Goal: Transaction & Acquisition: Purchase product/service

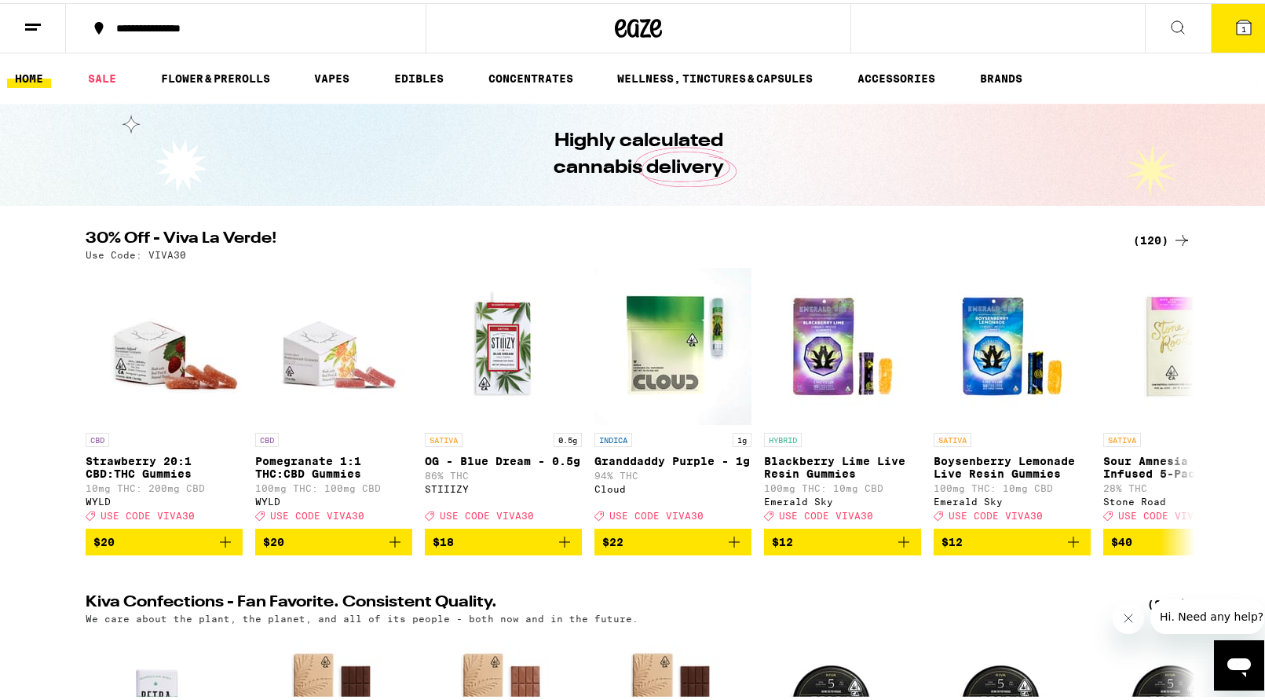
click at [1239, 21] on icon at bounding box center [1244, 24] width 14 height 14
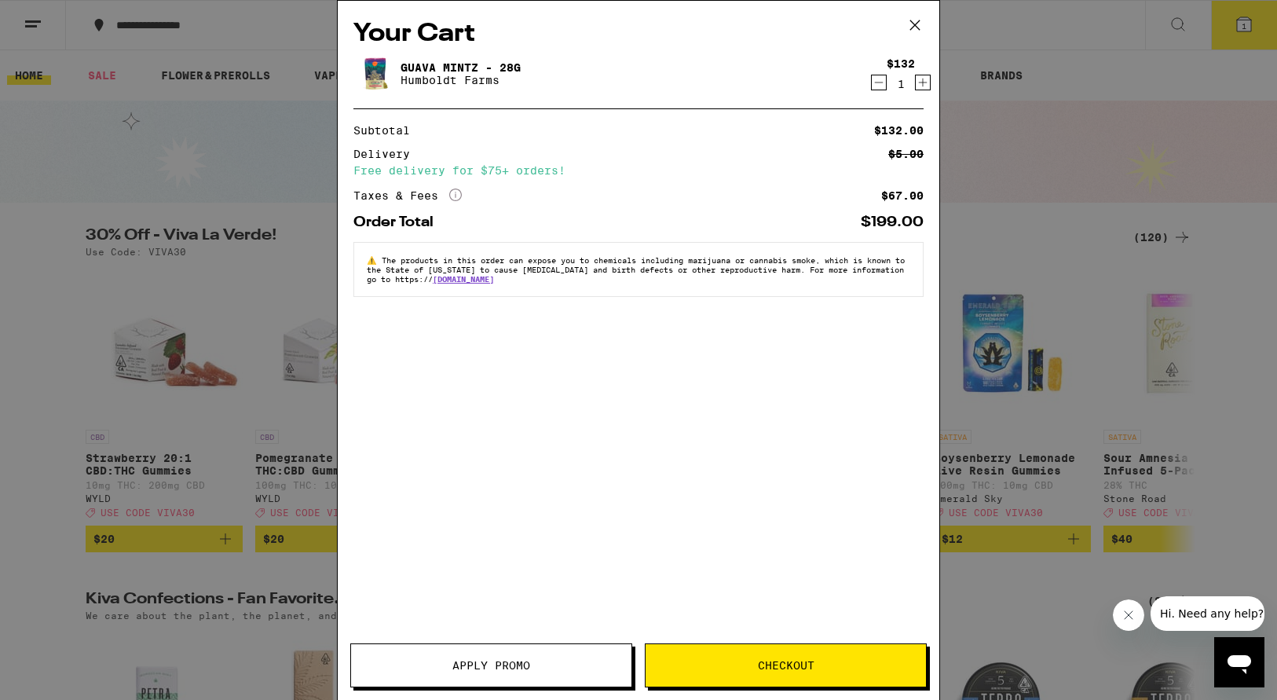
click at [878, 85] on icon "Decrement" at bounding box center [879, 82] width 14 height 19
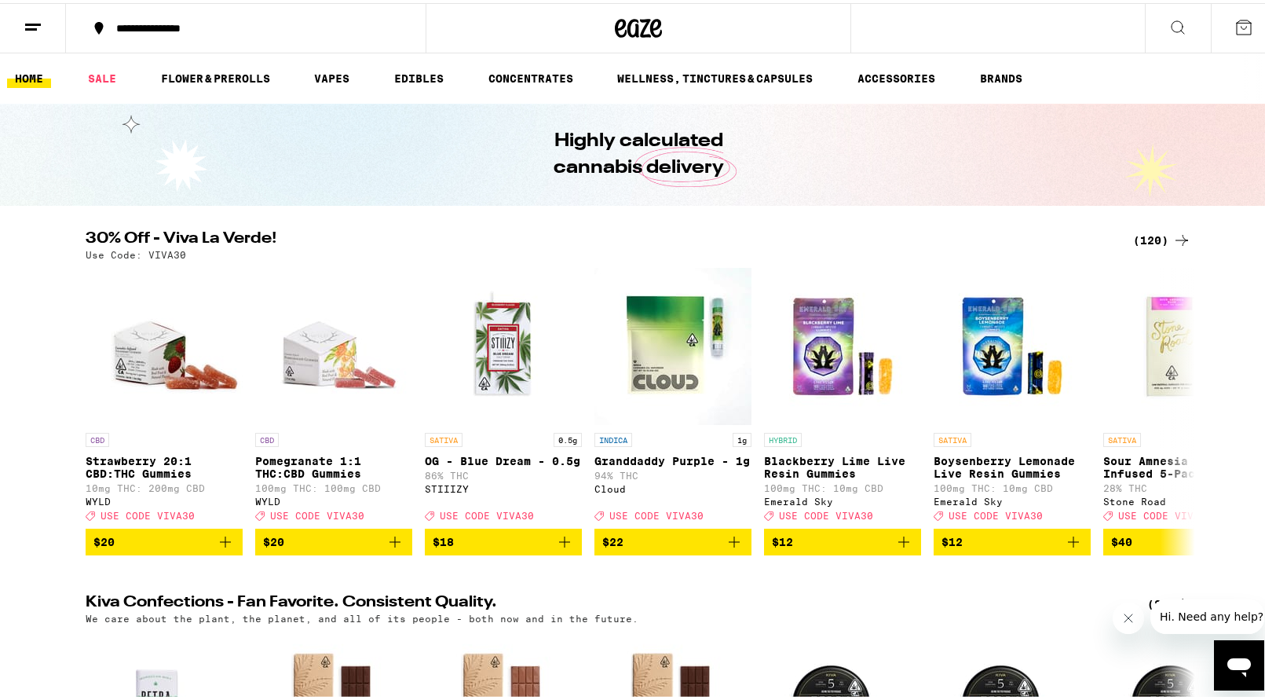
click at [1158, 230] on div "(120)" at bounding box center [1162, 237] width 58 height 19
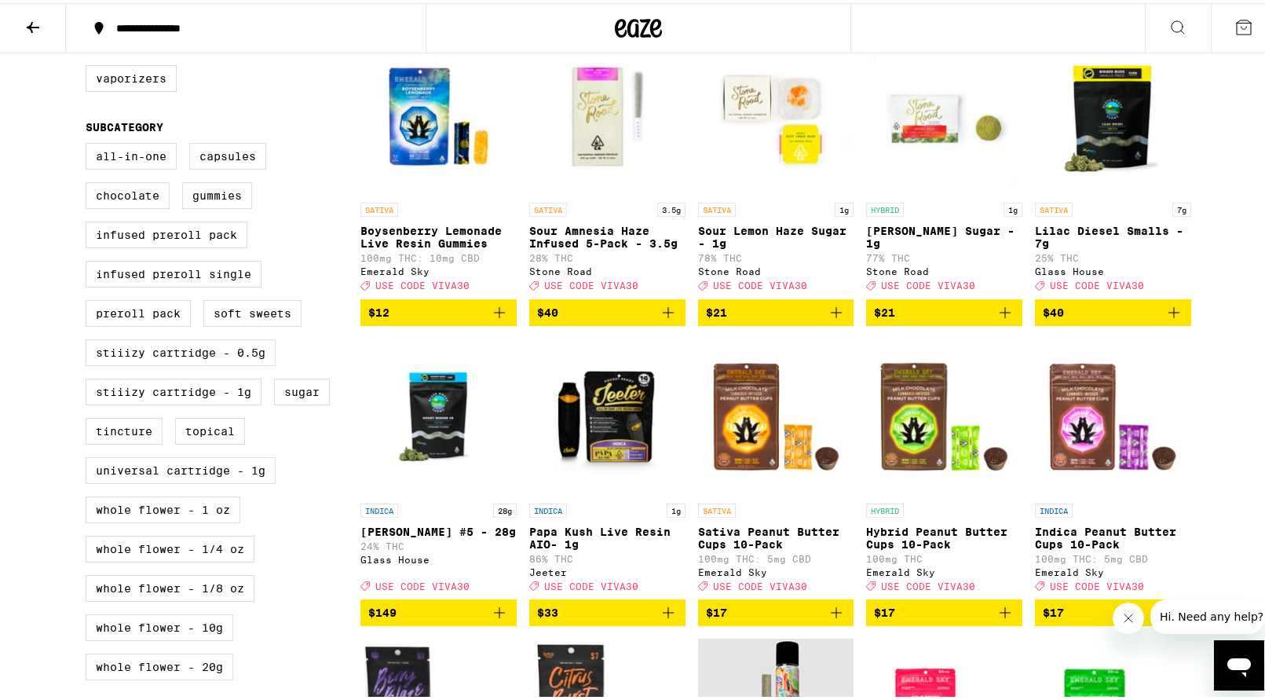
scroll to position [513, 0]
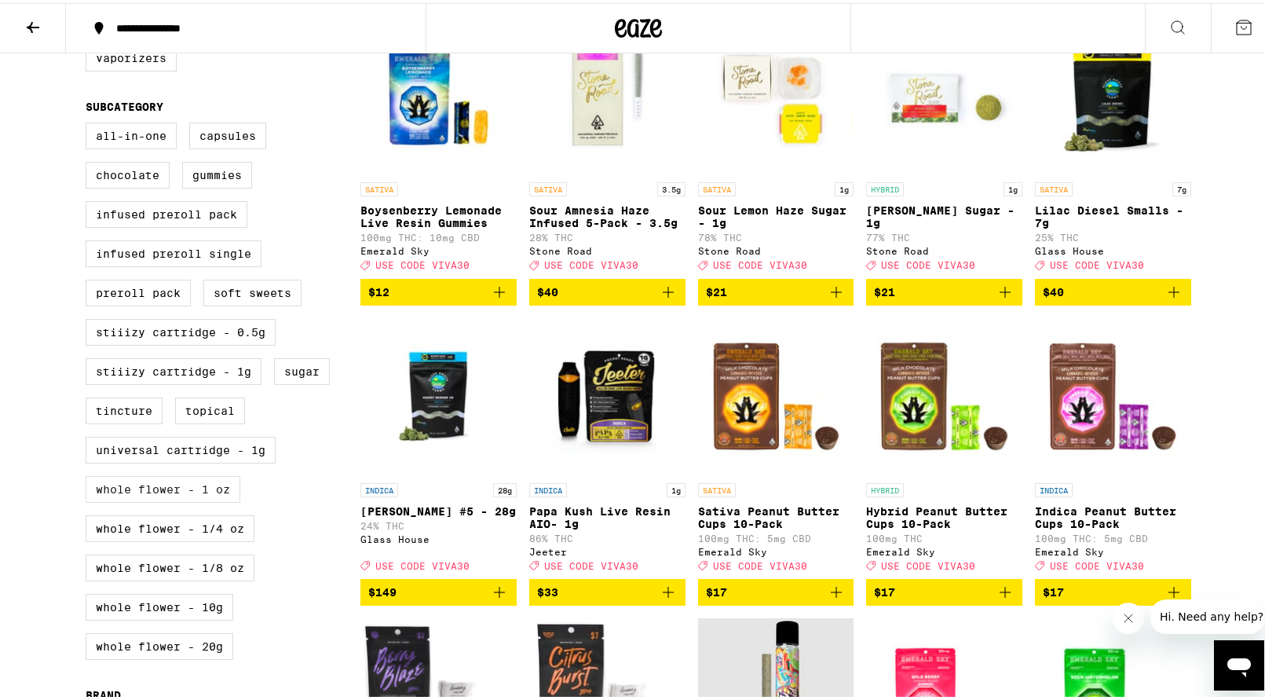
click at [207, 499] on label "Whole Flower - 1 oz" at bounding box center [163, 486] width 155 height 27
click at [90, 122] on input "Whole Flower - 1 oz" at bounding box center [89, 122] width 1 height 1
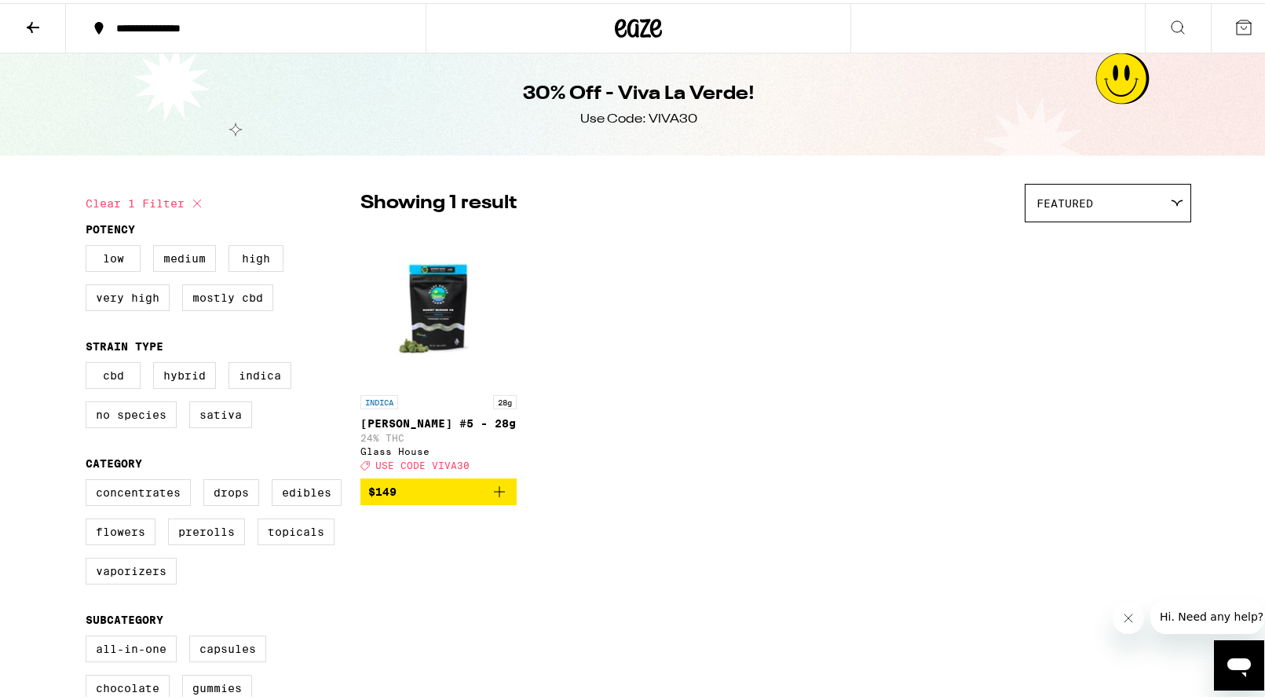
scroll to position [574, 0]
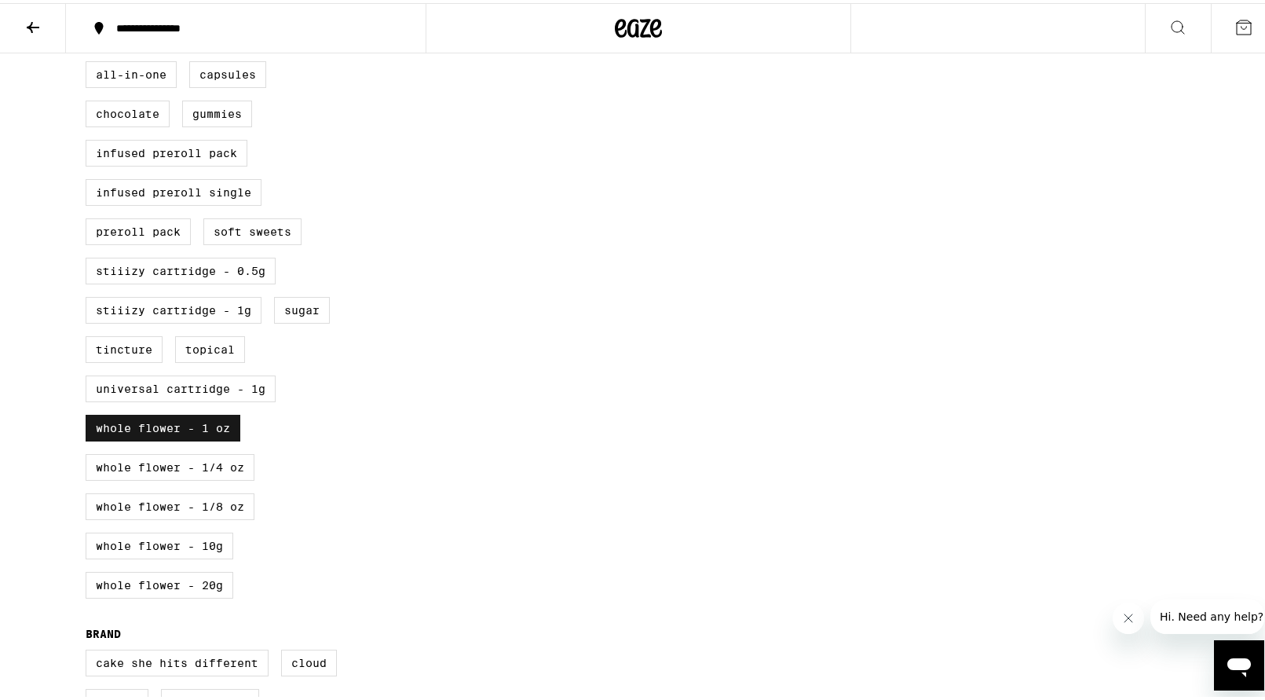
click at [216, 438] on label "Whole Flower - 1 oz" at bounding box center [163, 424] width 155 height 27
click at [90, 61] on input "Whole Flower - 1 oz" at bounding box center [89, 60] width 1 height 1
checkbox input "false"
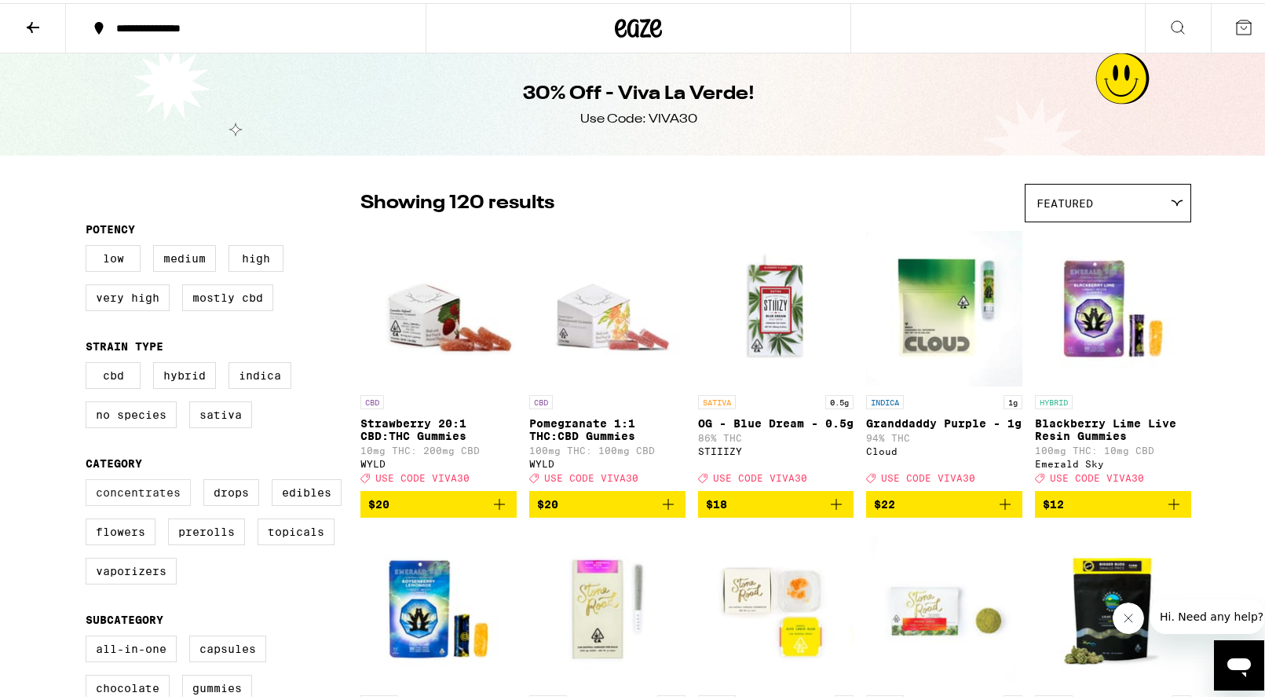
click at [158, 503] on label "Concentrates" at bounding box center [138, 489] width 105 height 27
click at [90, 479] on input "Concentrates" at bounding box center [89, 478] width 1 height 1
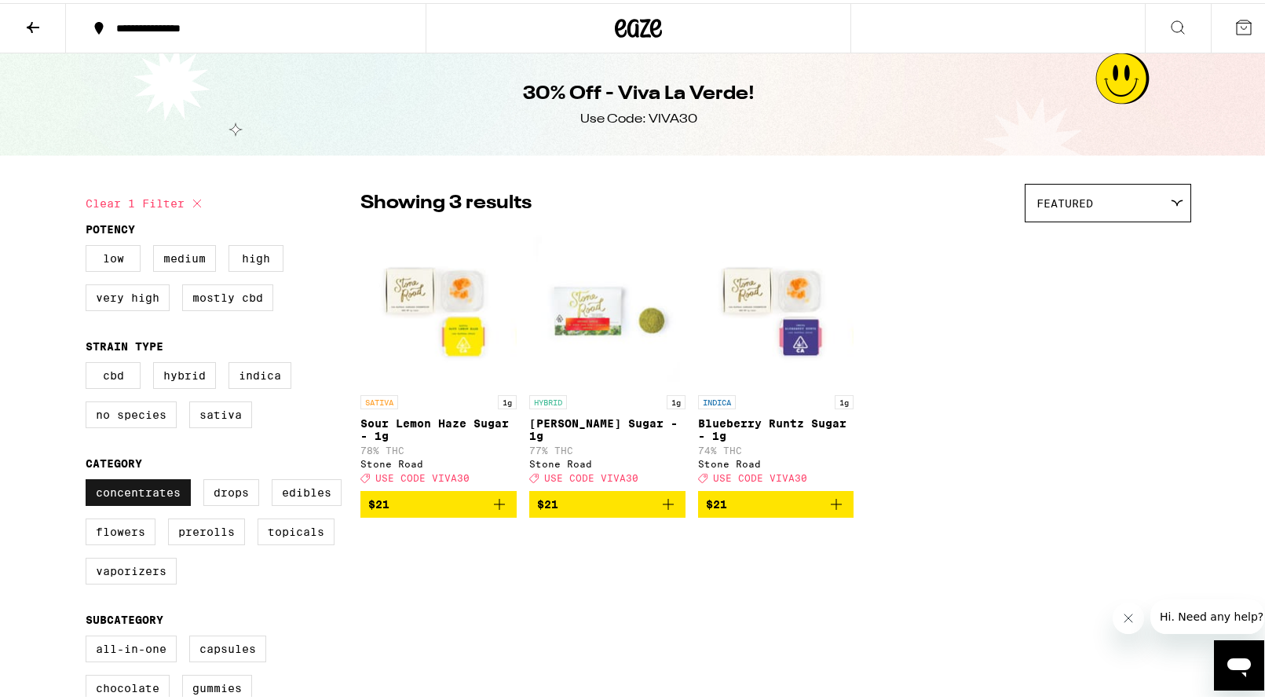
click at [154, 503] on label "Concentrates" at bounding box center [138, 489] width 105 height 27
click at [90, 479] on input "Concentrates" at bounding box center [89, 478] width 1 height 1
checkbox input "false"
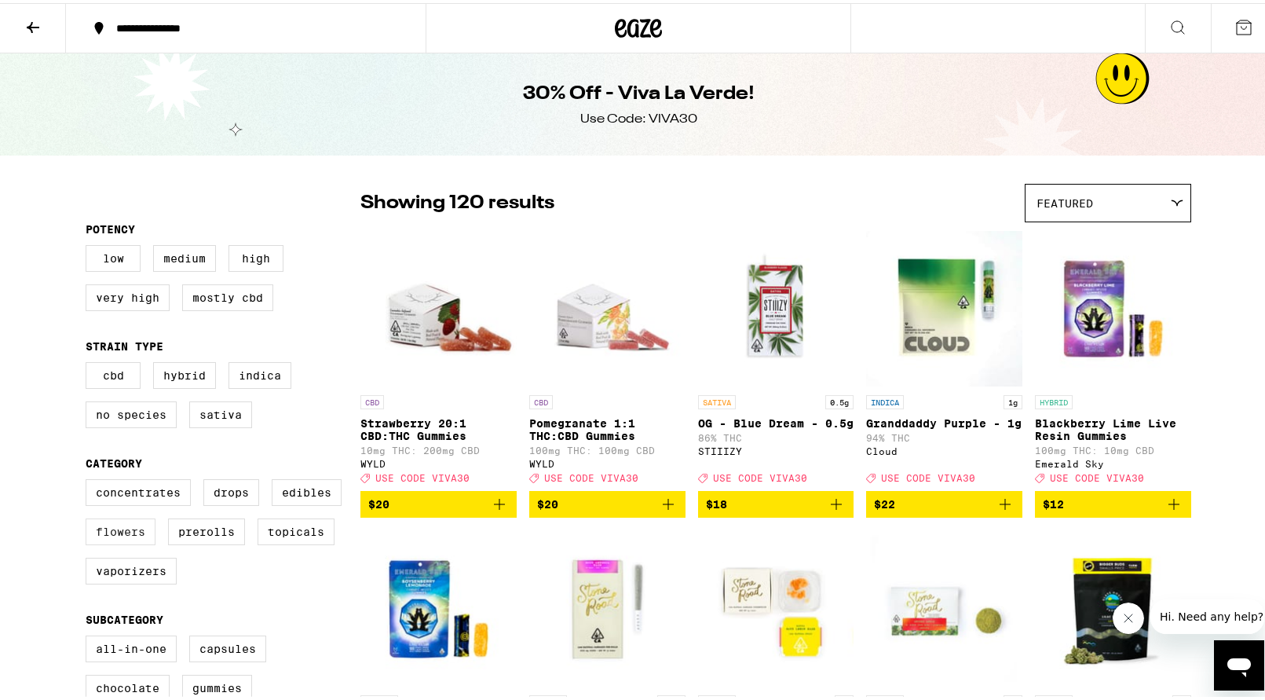
click at [129, 537] on label "Flowers" at bounding box center [121, 528] width 70 height 27
click at [90, 479] on input "Flowers" at bounding box center [89, 478] width 1 height 1
checkbox input "true"
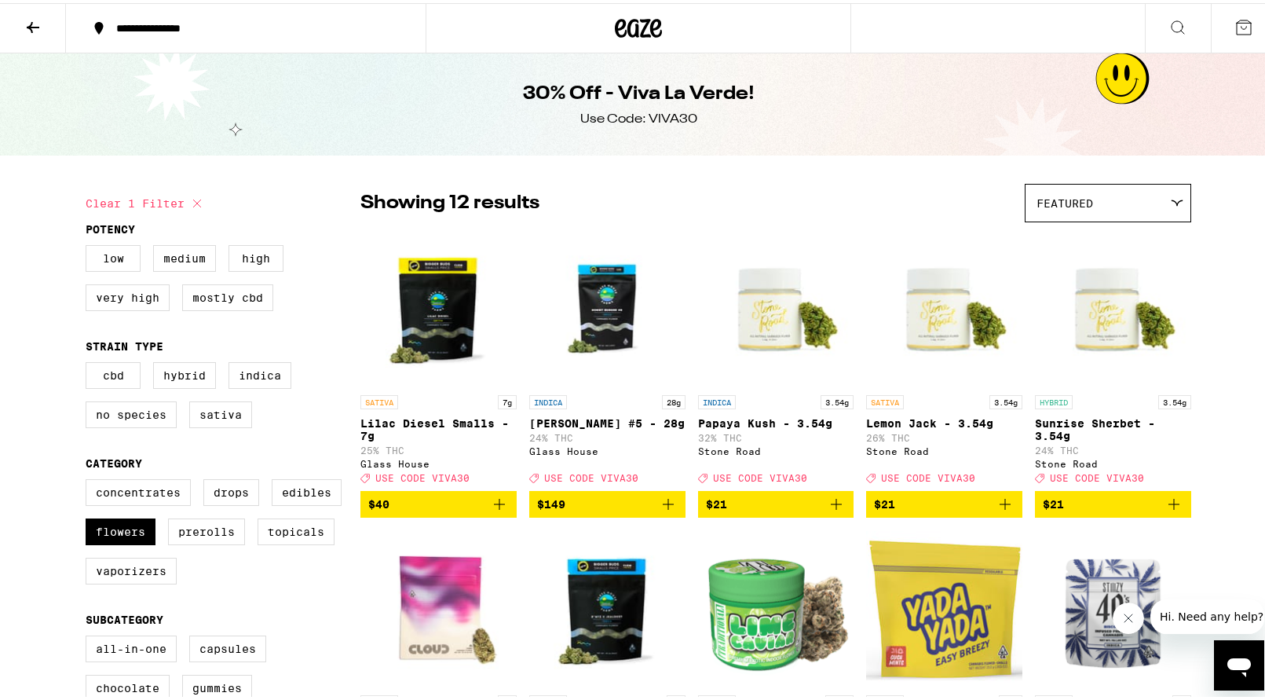
click at [1002, 510] on icon "Add to bag" at bounding box center [1005, 501] width 19 height 19
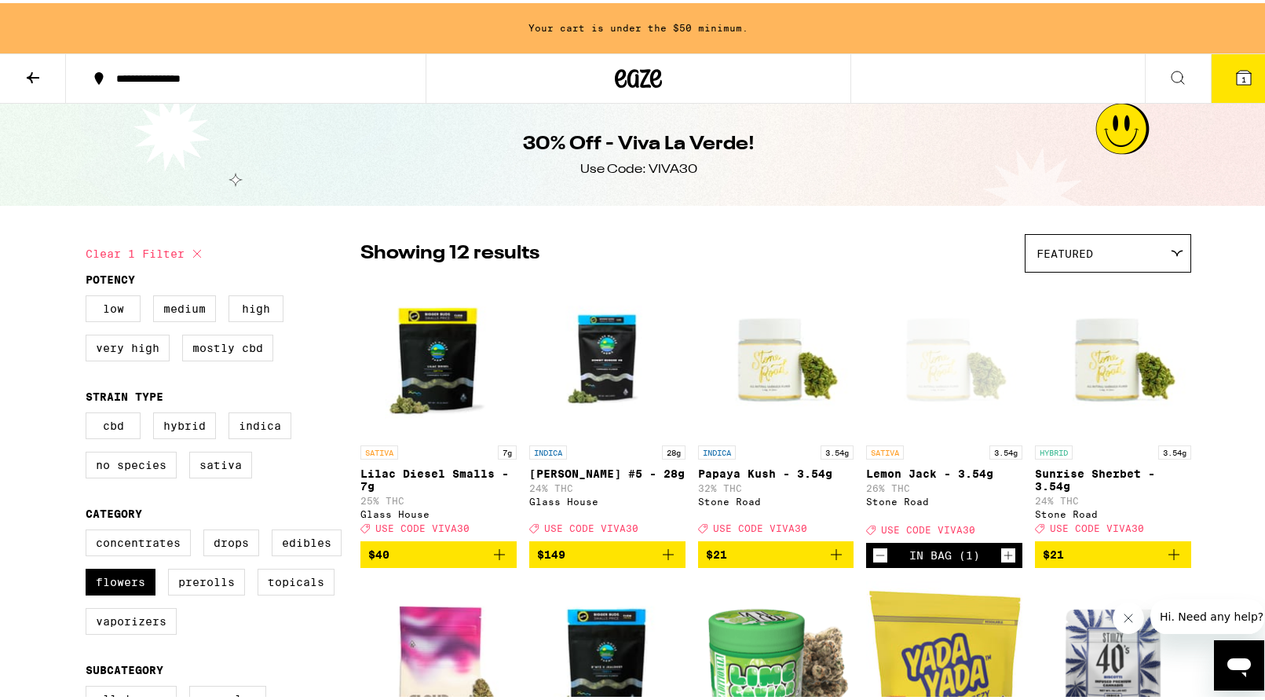
click at [828, 558] on icon "Add to bag" at bounding box center [836, 551] width 19 height 19
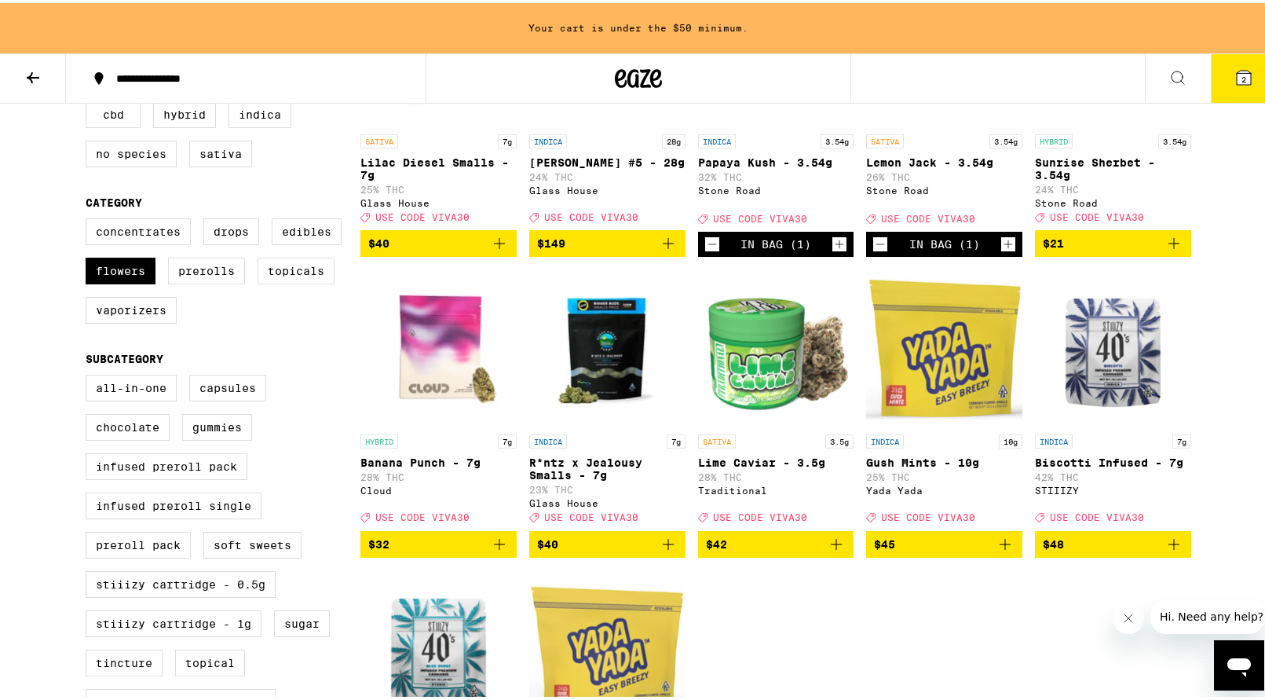
scroll to position [391, 0]
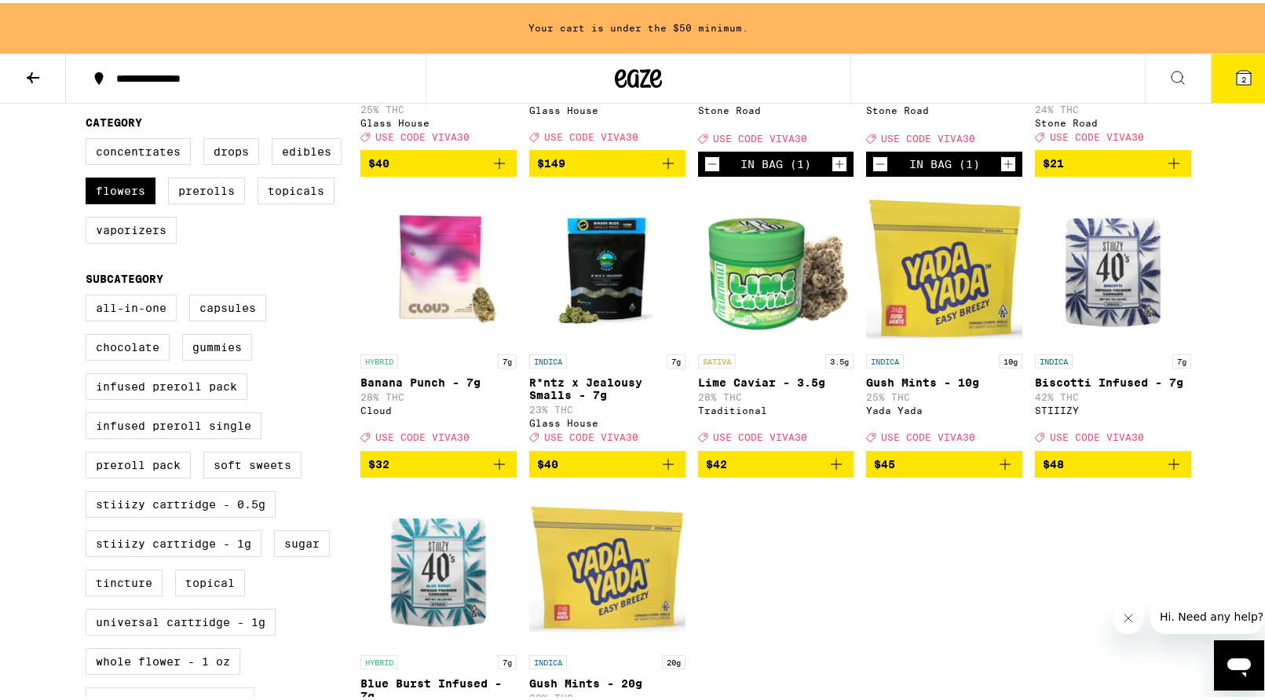
click at [499, 470] on icon "Add to bag" at bounding box center [499, 461] width 19 height 19
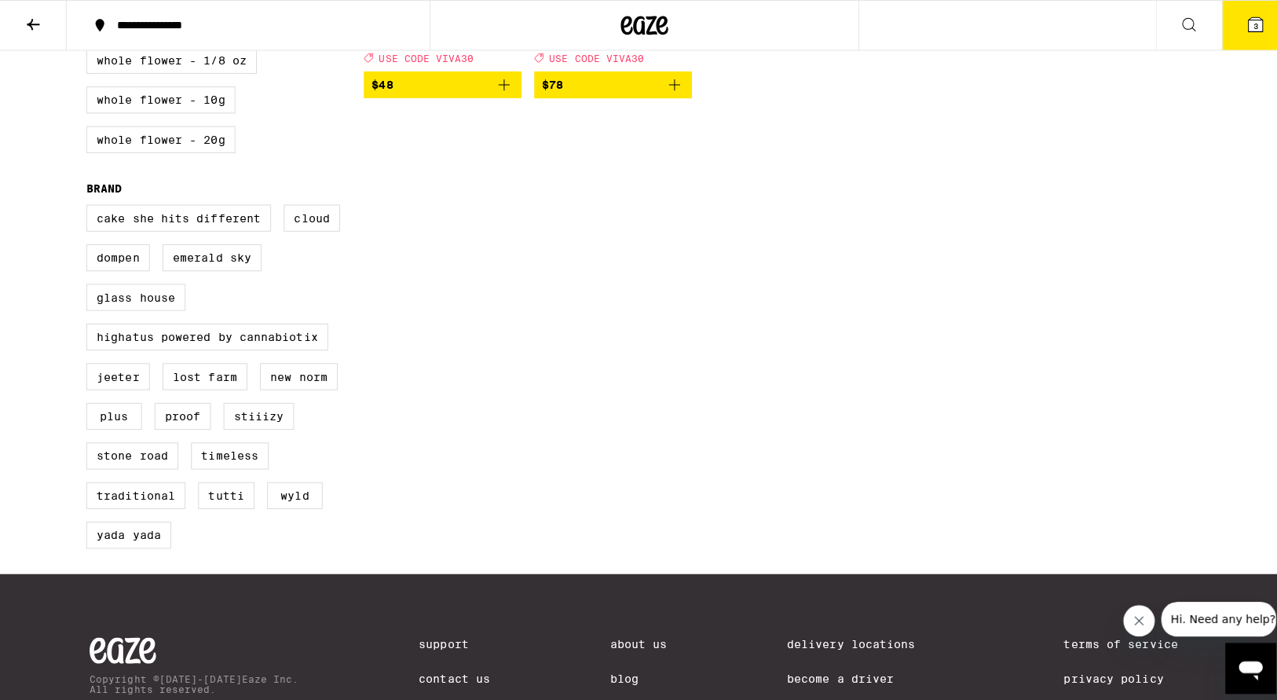
scroll to position [0, 0]
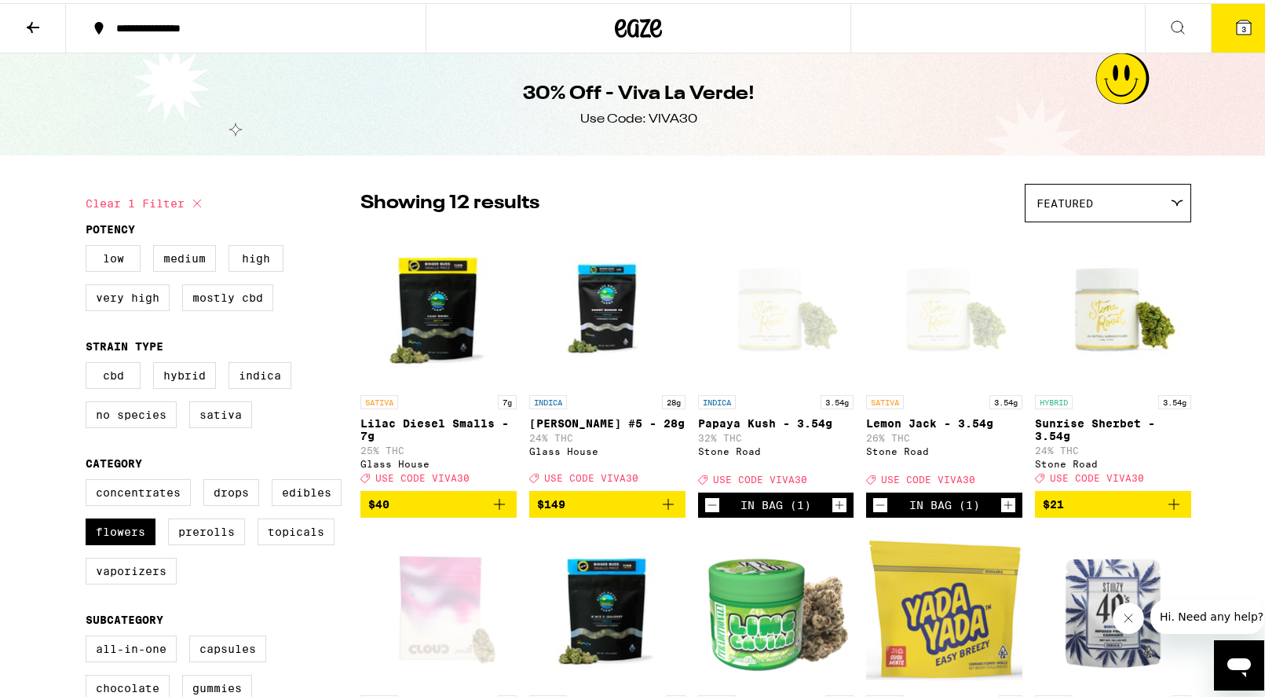
click at [1241, 27] on span "3" at bounding box center [1243, 25] width 5 height 9
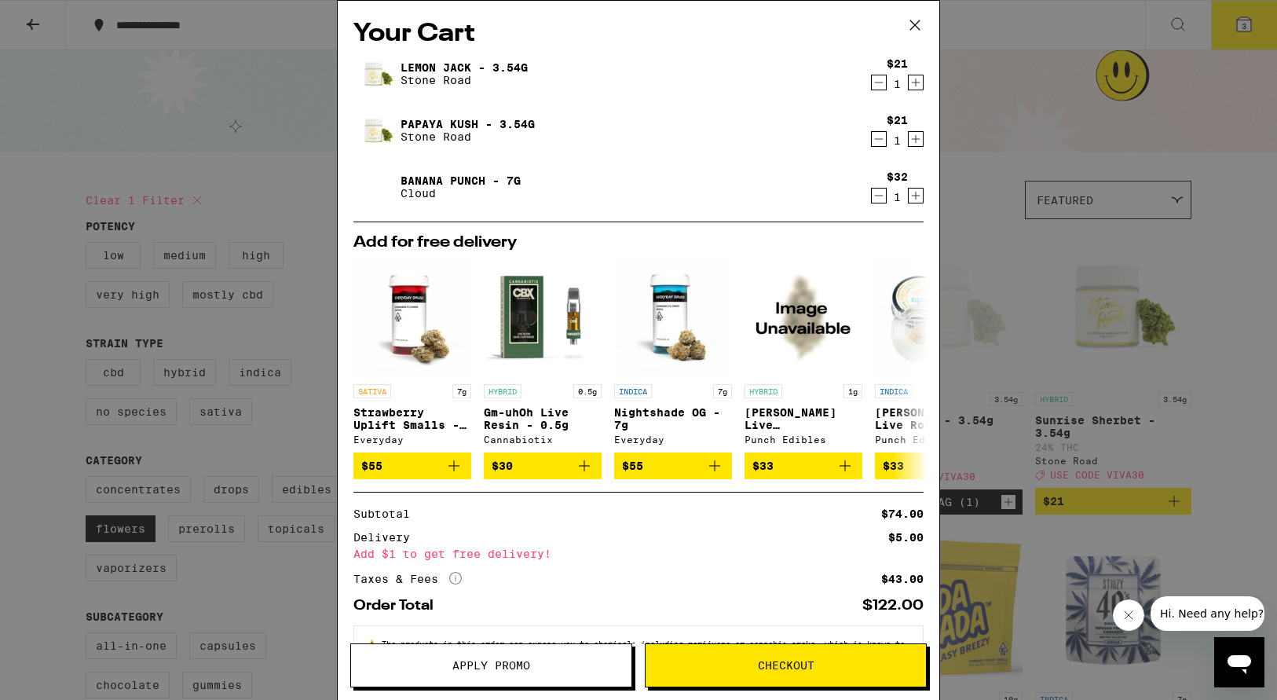
click at [472, 660] on span "Apply Promo" at bounding box center [491, 665] width 78 height 11
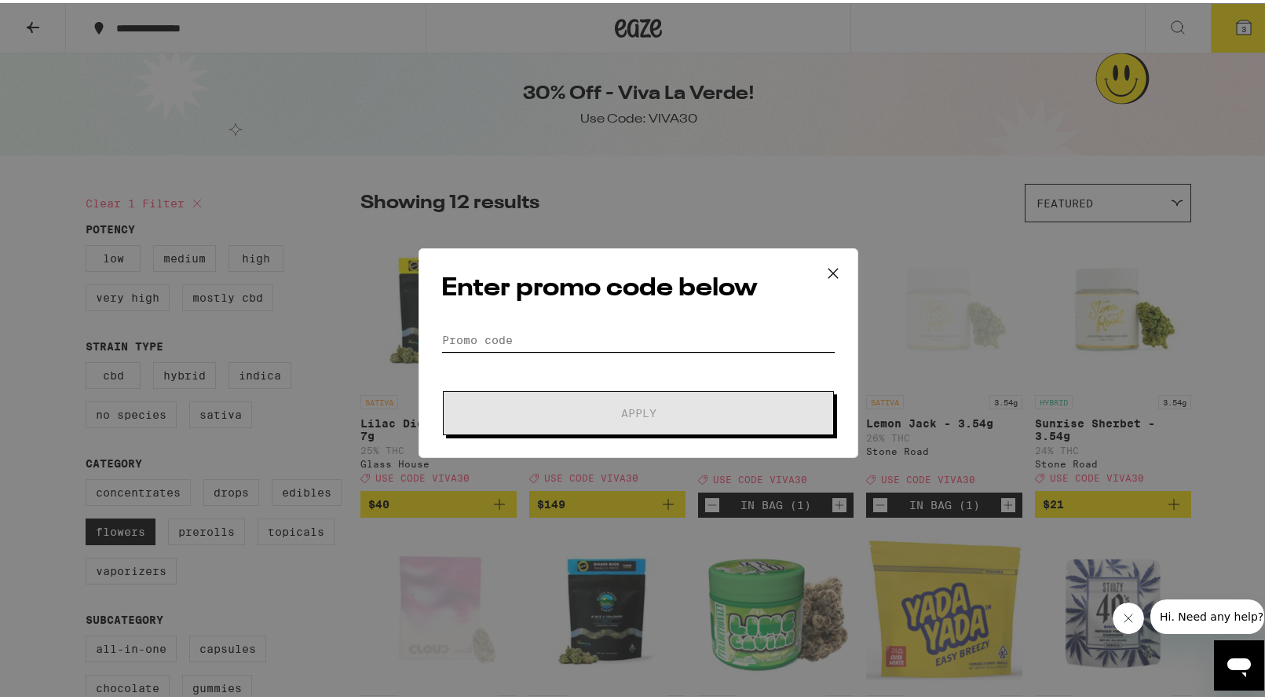
click at [563, 343] on input "Promo Code" at bounding box center [638, 337] width 394 height 24
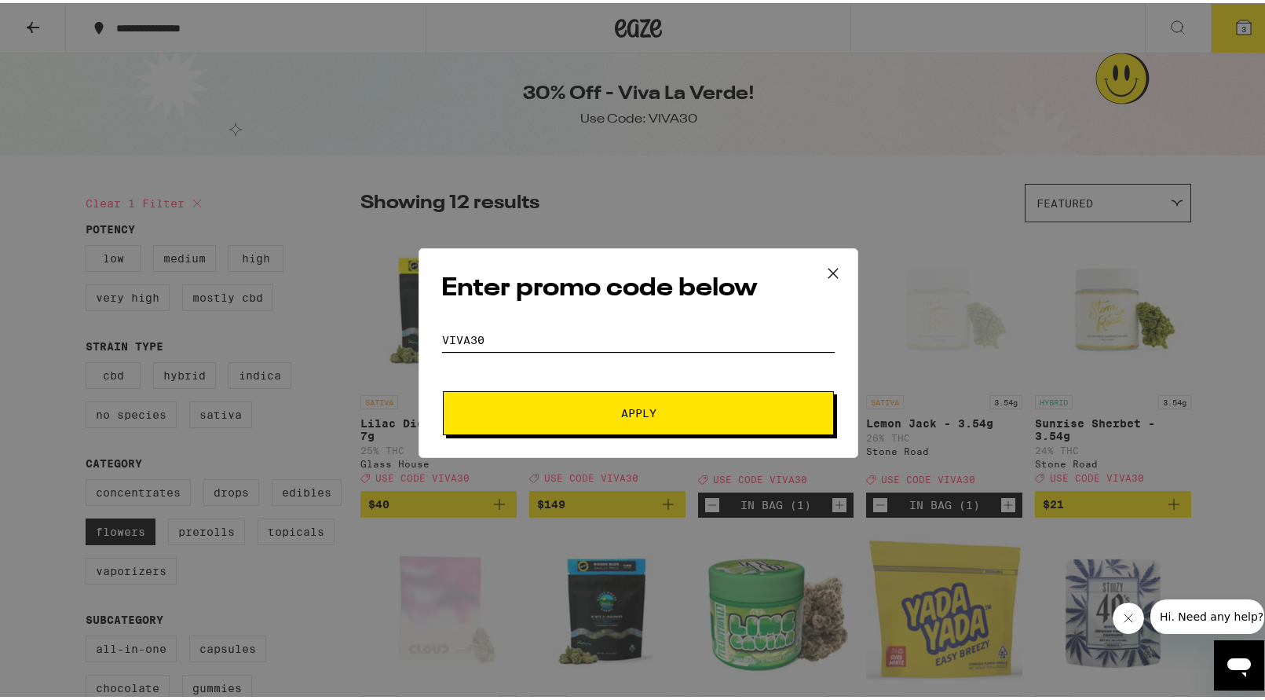
type input "viva30"
click at [581, 414] on span "Apply" at bounding box center [638, 409] width 283 height 11
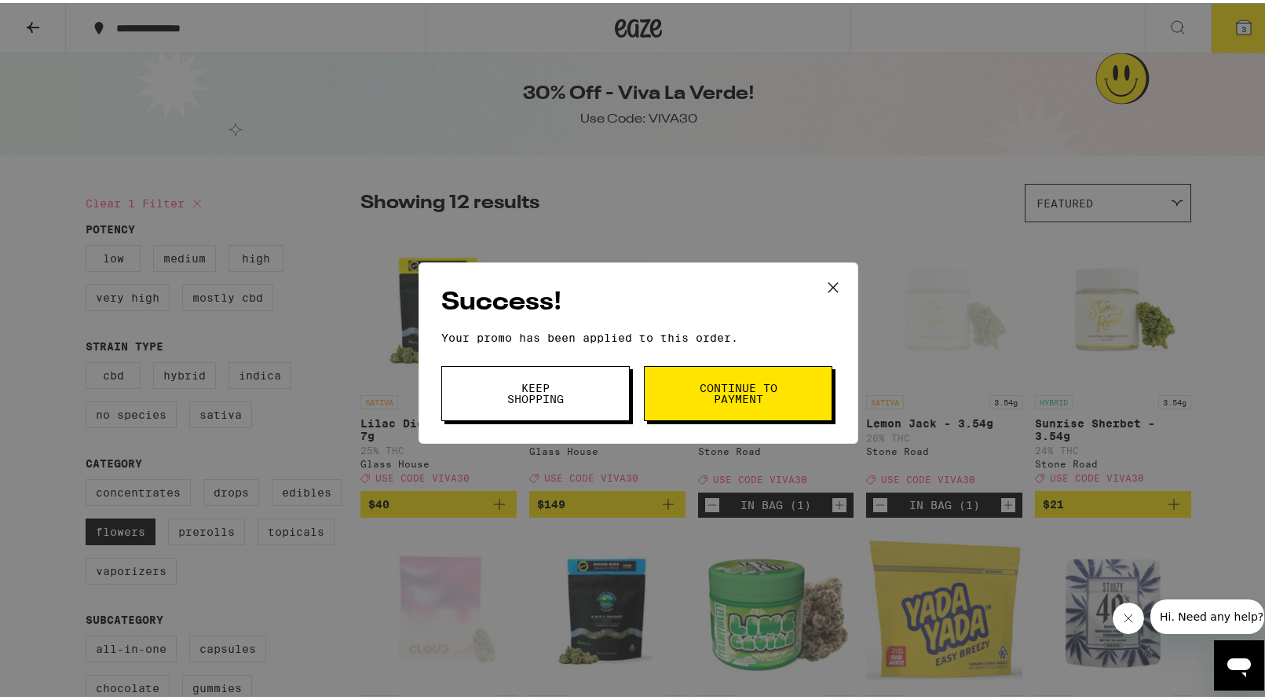
click at [550, 390] on span "Keep Shopping" at bounding box center [535, 390] width 80 height 22
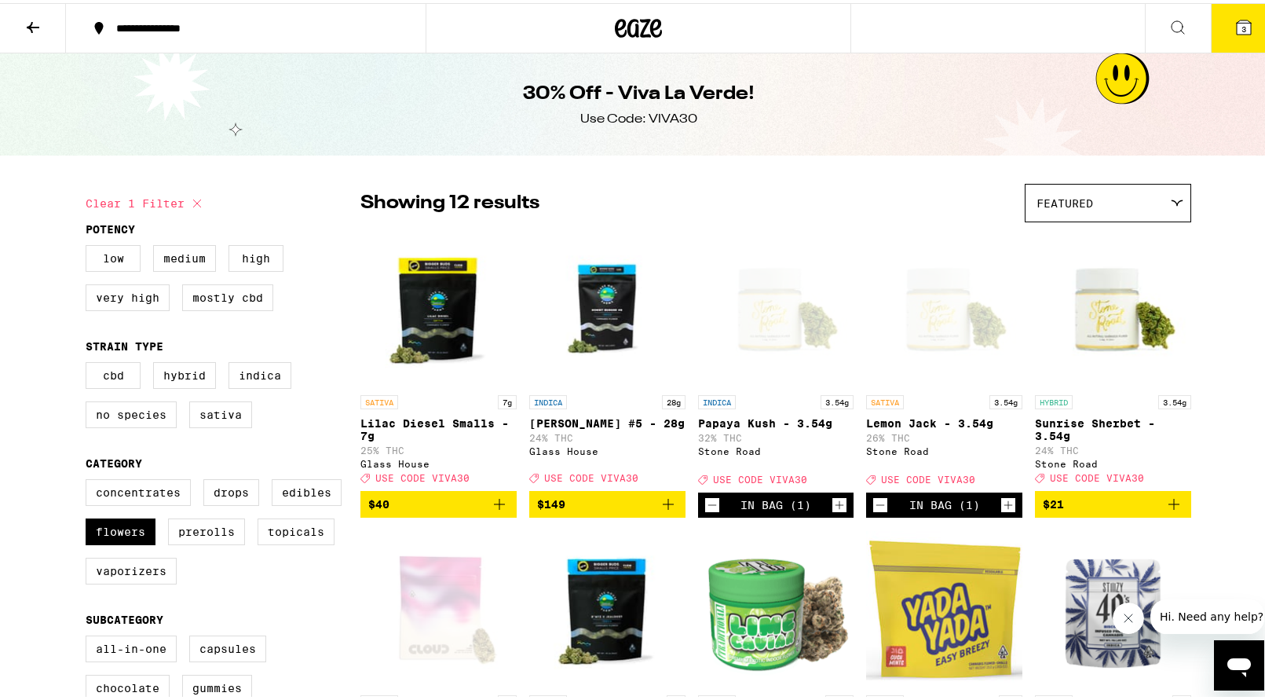
click at [1234, 19] on icon at bounding box center [1243, 24] width 19 height 19
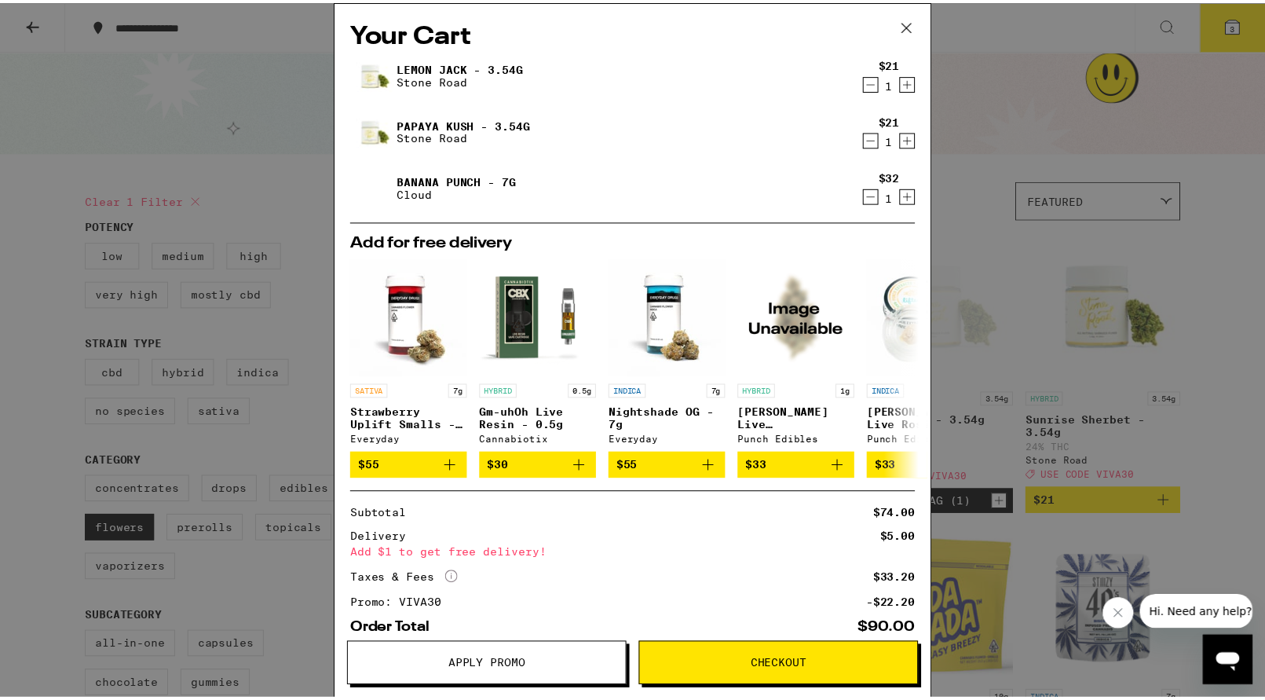
scroll to position [90, 0]
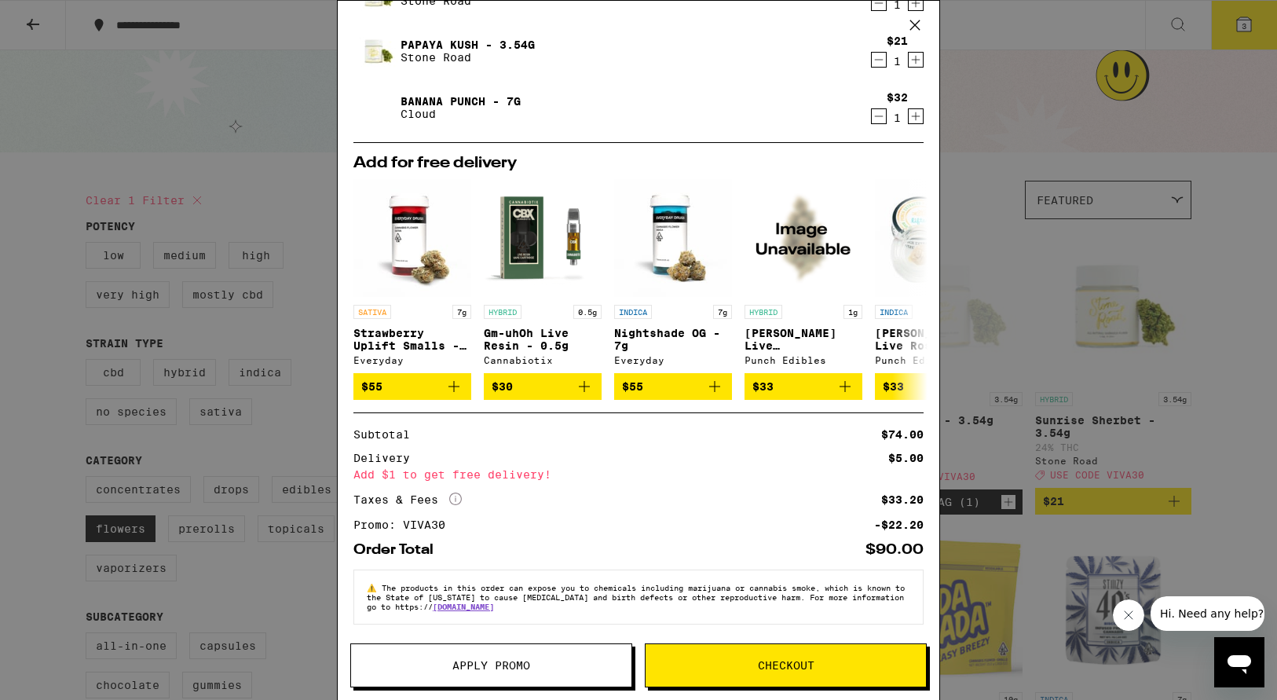
click at [1245, 284] on div "Your Cart [PERSON_NAME] - 3.54g Stone Road $21 1 Papaya Kush - 3.54g [GEOGRAPHI…" at bounding box center [638, 350] width 1277 height 700
